Goal: Transaction & Acquisition: Purchase product/service

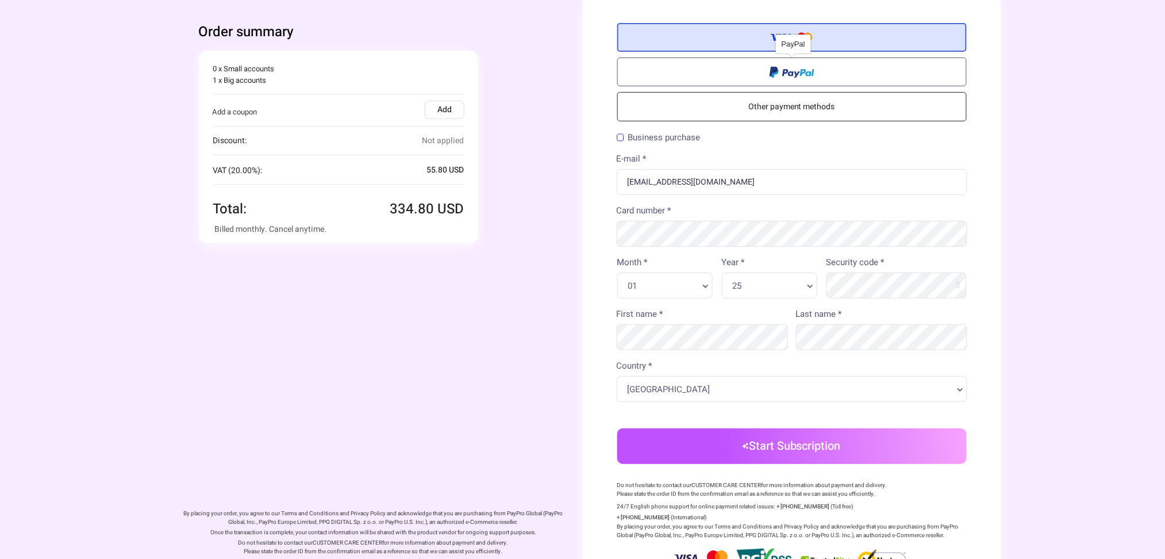
click at [856, 70] on label at bounding box center [792, 71] width 350 height 29
click at [0, 0] on input "radio" at bounding box center [0, 0] width 0 height 0
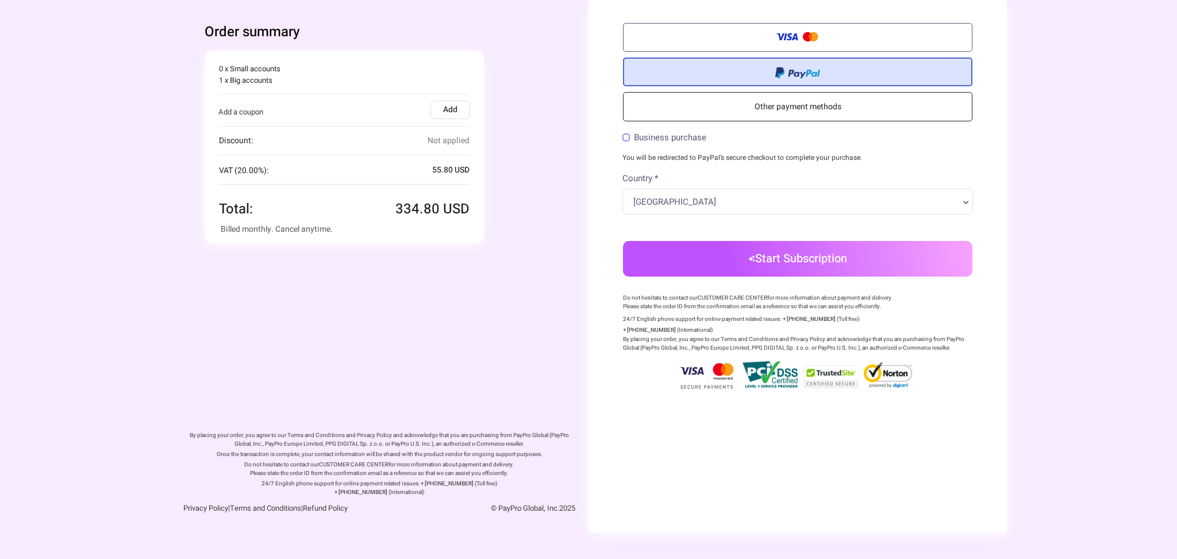
click at [849, 110] on link "Other payment methods" at bounding box center [798, 106] width 350 height 29
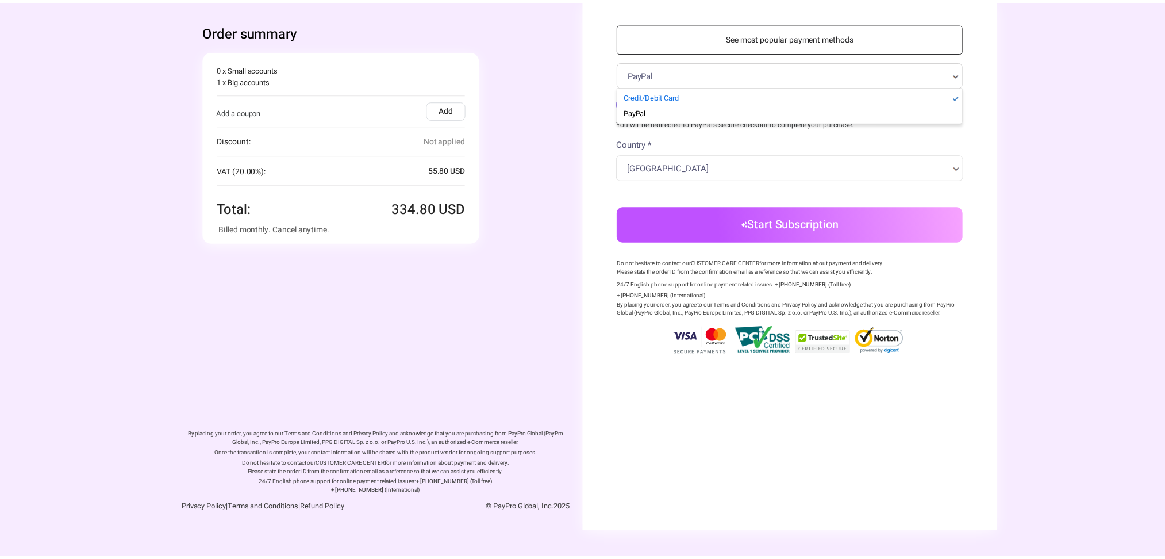
scroll to position [0, 3]
select select "1"
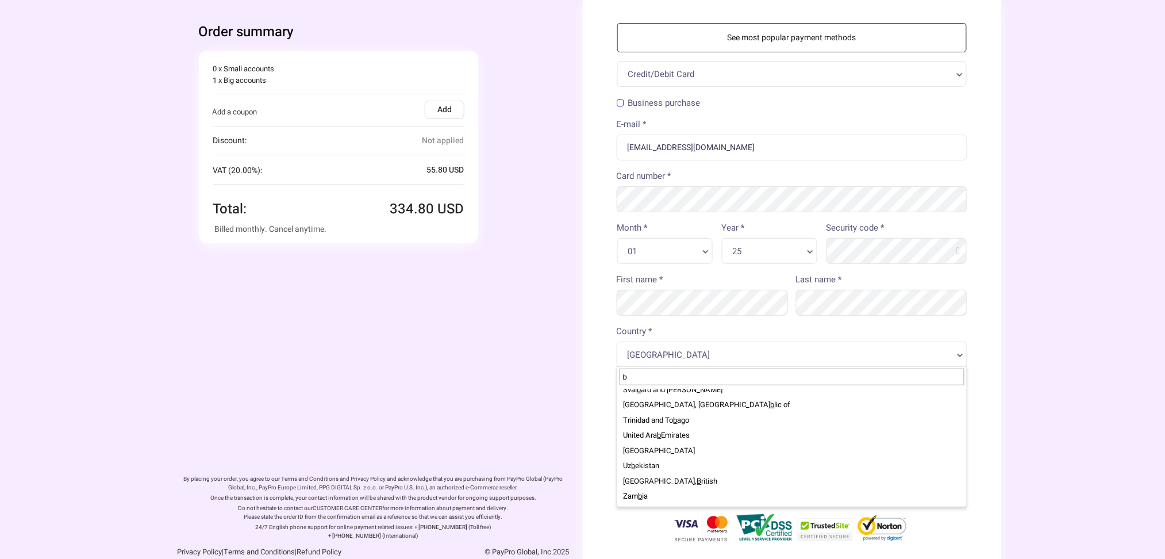
scroll to position [0, 0]
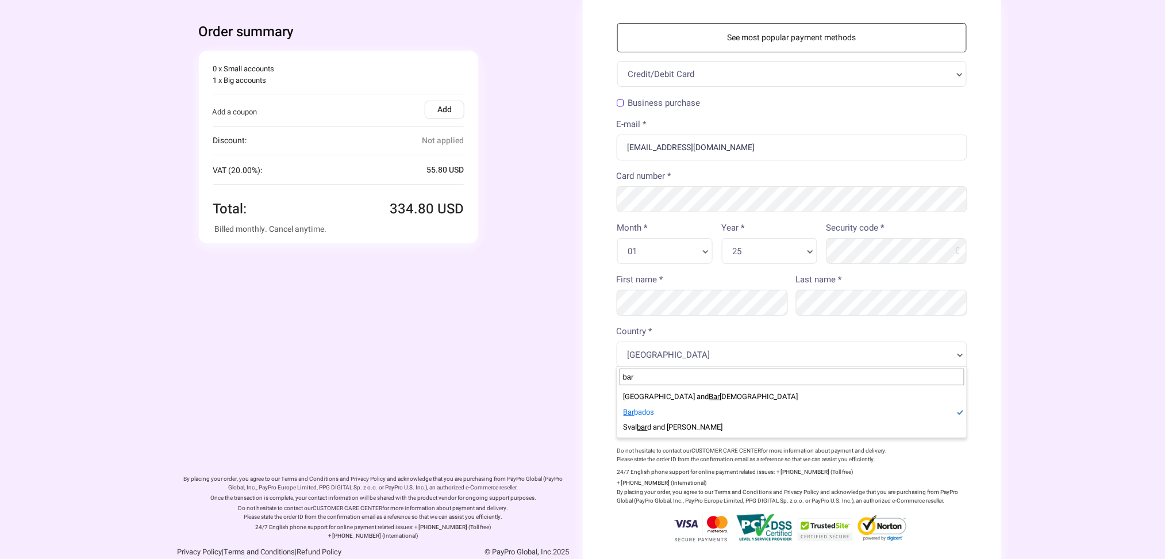
type input "bar"
select select "BB"
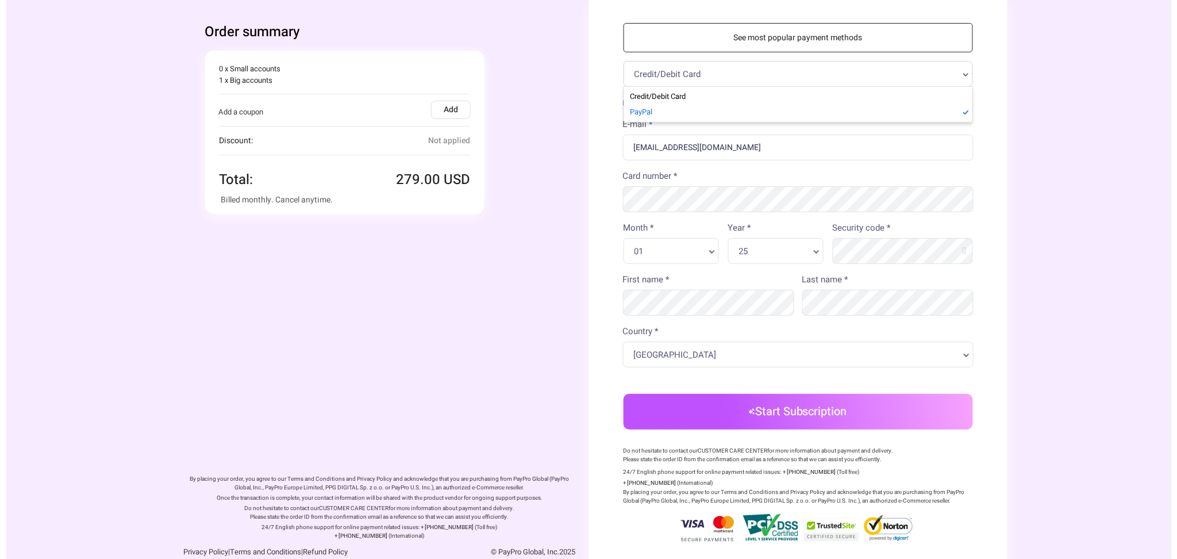
scroll to position [0, 3]
select select "14"
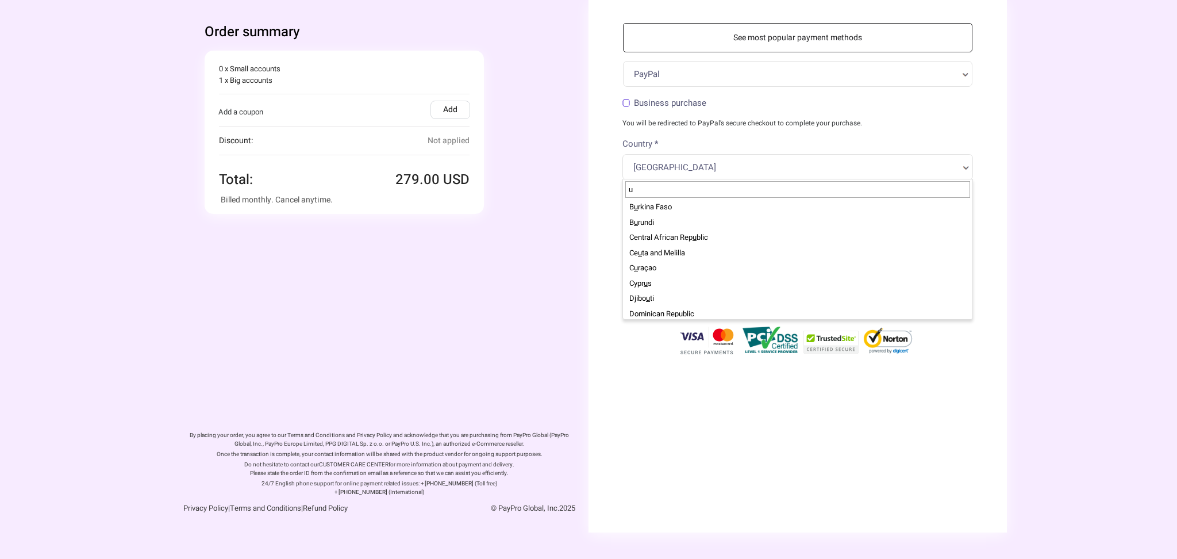
scroll to position [0, 0]
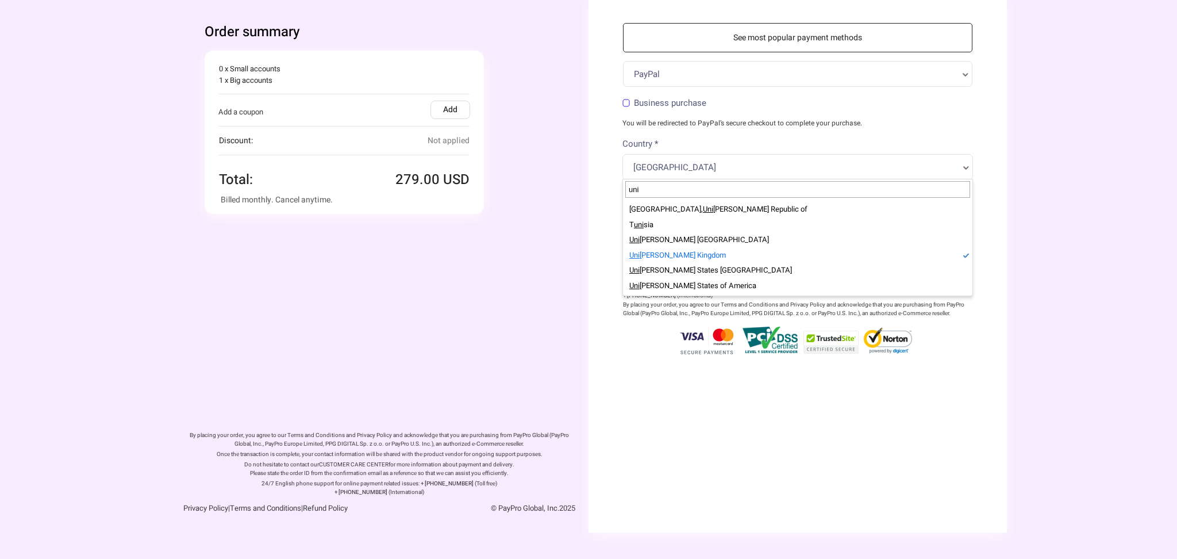
type input "uni"
select select "GB"
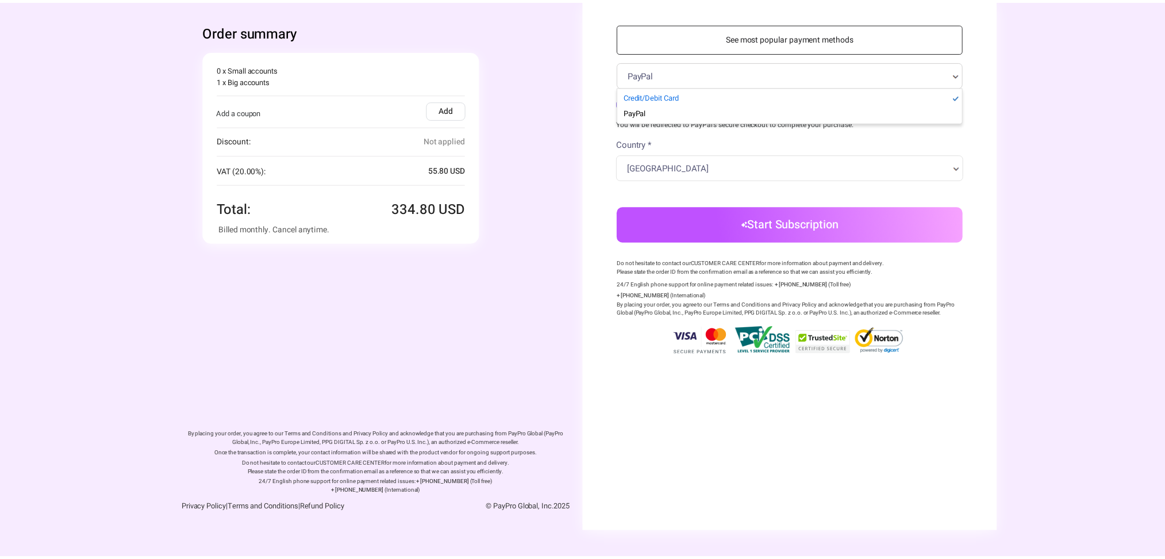
scroll to position [0, 3]
select select "1"
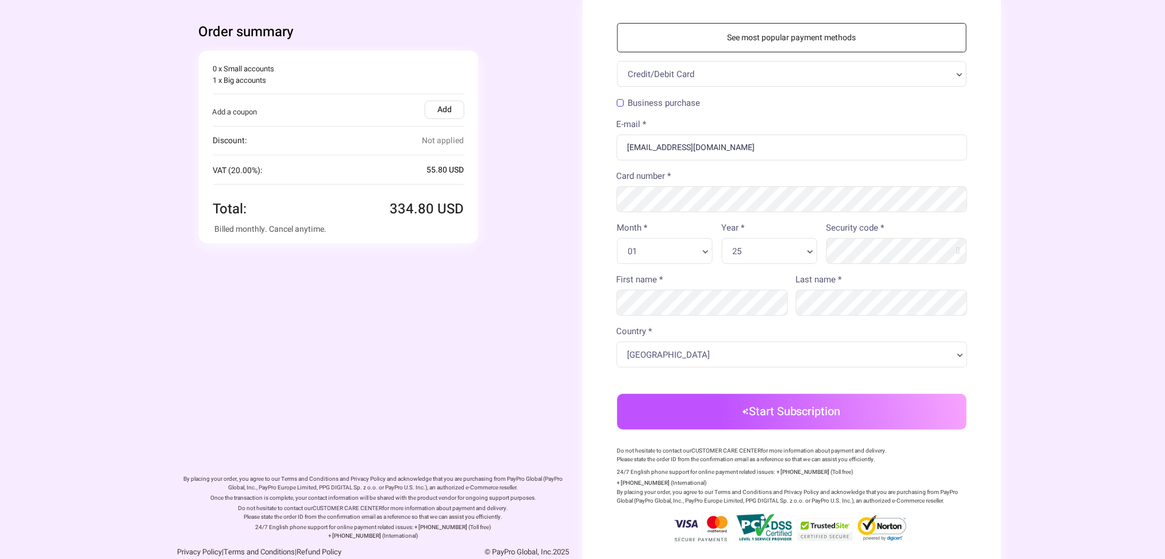
click at [617, 97] on div "Business purchase" at bounding box center [792, 104] width 351 height 16
click at [622, 103] on label "Business purchase" at bounding box center [659, 103] width 84 height 9
click at [0, 0] on input "Business purchase" at bounding box center [0, 0] width 0 height 0
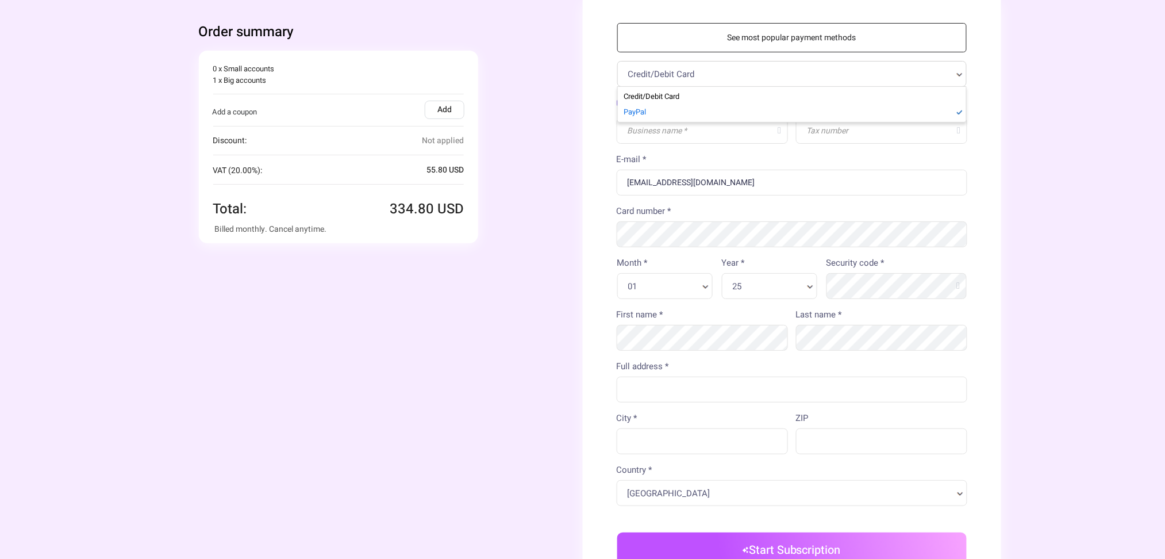
select select "14"
